Goal: Find specific page/section: Find specific page/section

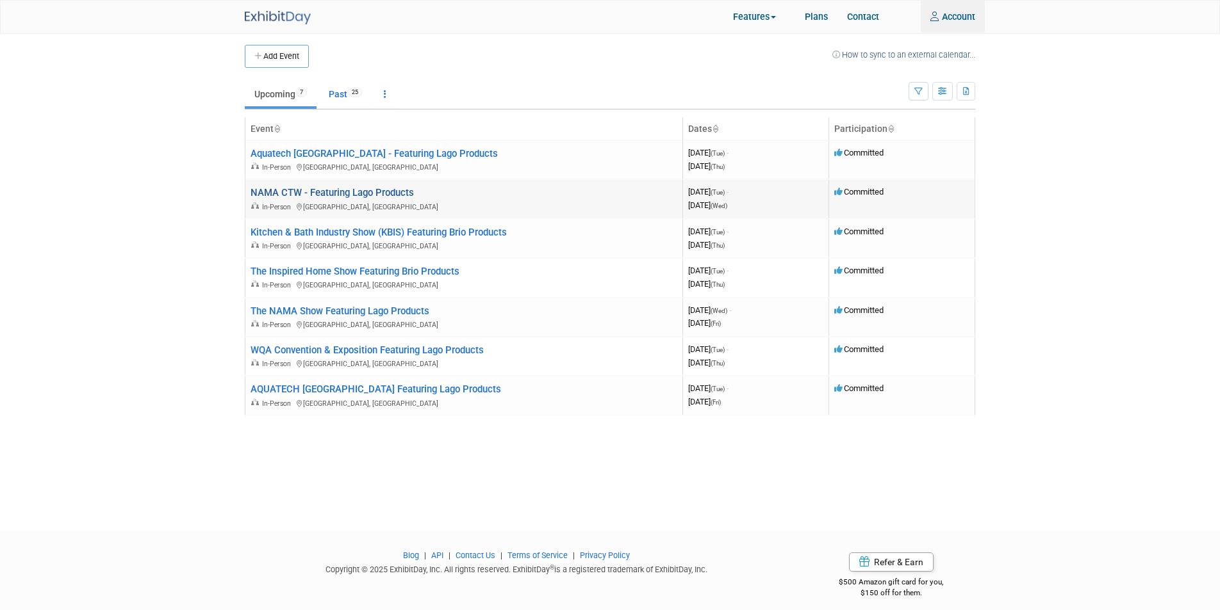
type input "[EMAIL_ADDRESS][DOMAIN_NAME]"
click at [375, 188] on link "NAMA CTW - Featuring Lago Products" at bounding box center [331, 193] width 163 height 12
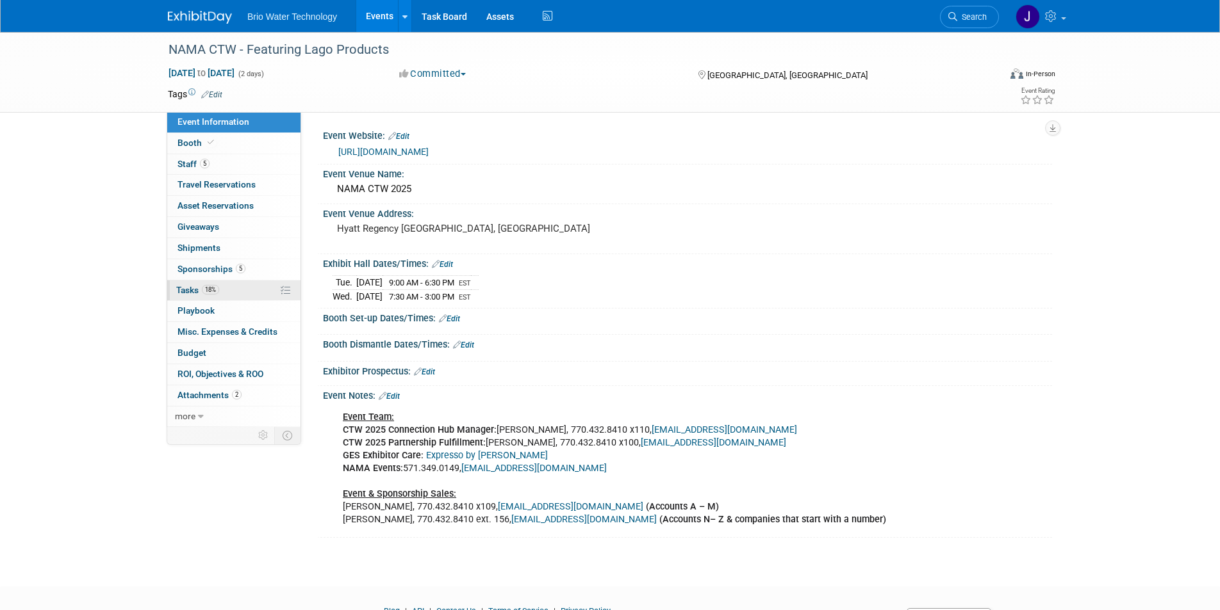
click at [185, 290] on span "Tasks 18%" at bounding box center [197, 290] width 43 height 10
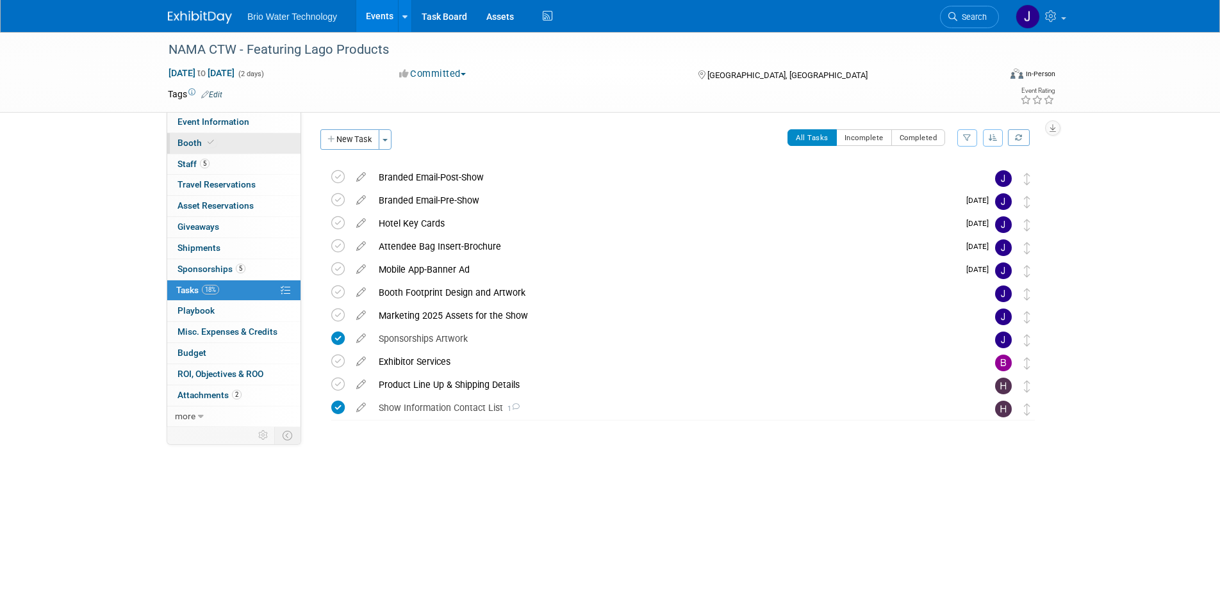
click at [179, 145] on span "Booth" at bounding box center [196, 143] width 39 height 10
